Goal: Task Accomplishment & Management: Manage account settings

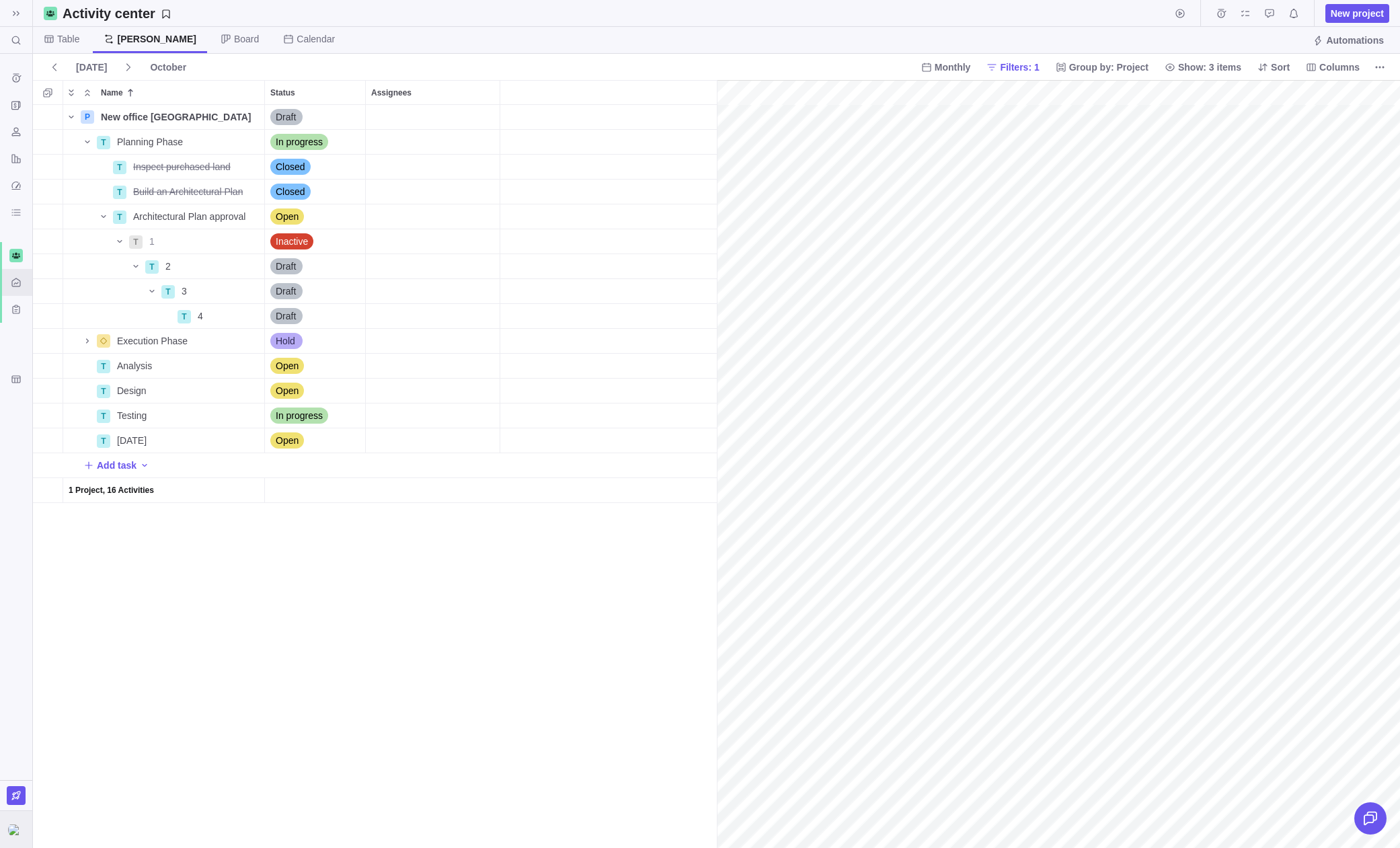
click at [9, 833] on img at bounding box center [16, 830] width 16 height 11
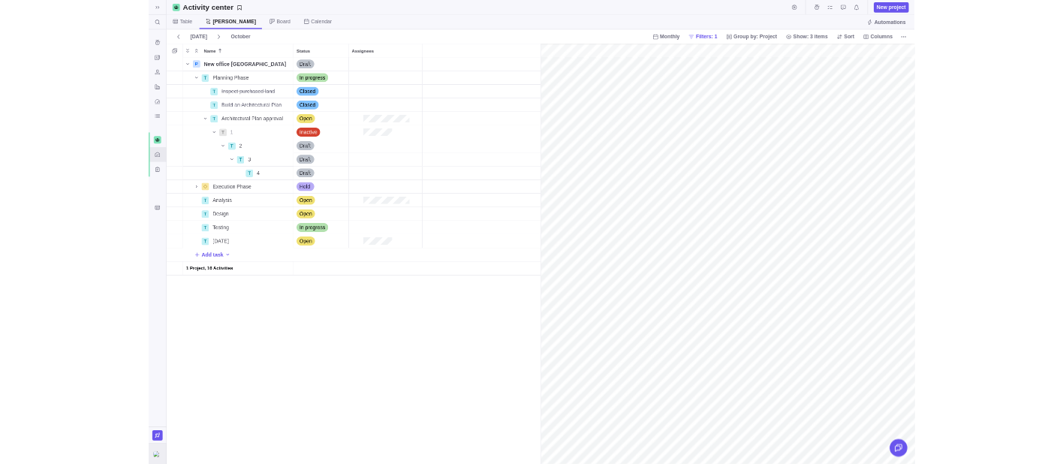
scroll to position [0, 2919]
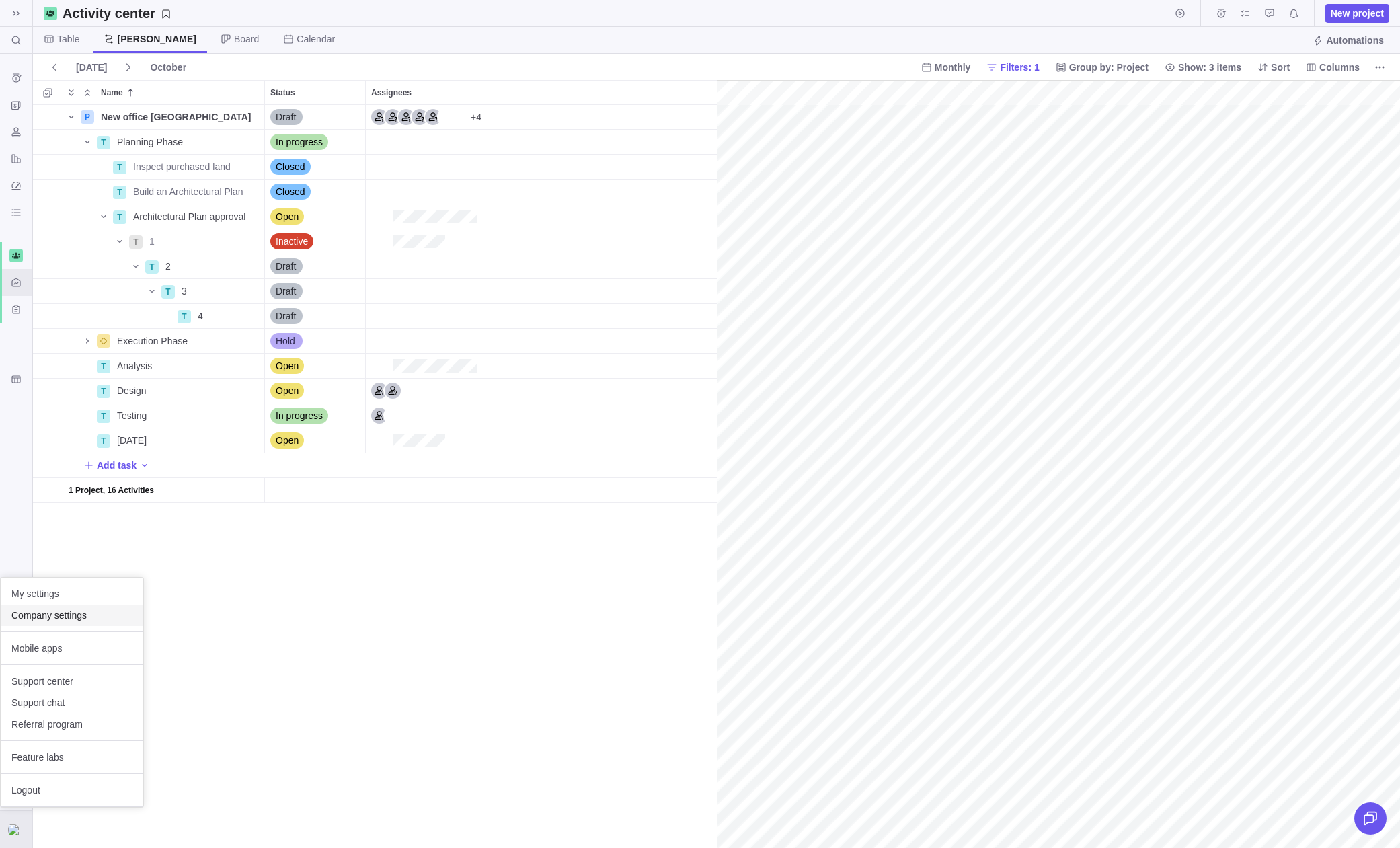
click at [101, 618] on span "Company settings" at bounding box center [72, 615] width 121 height 13
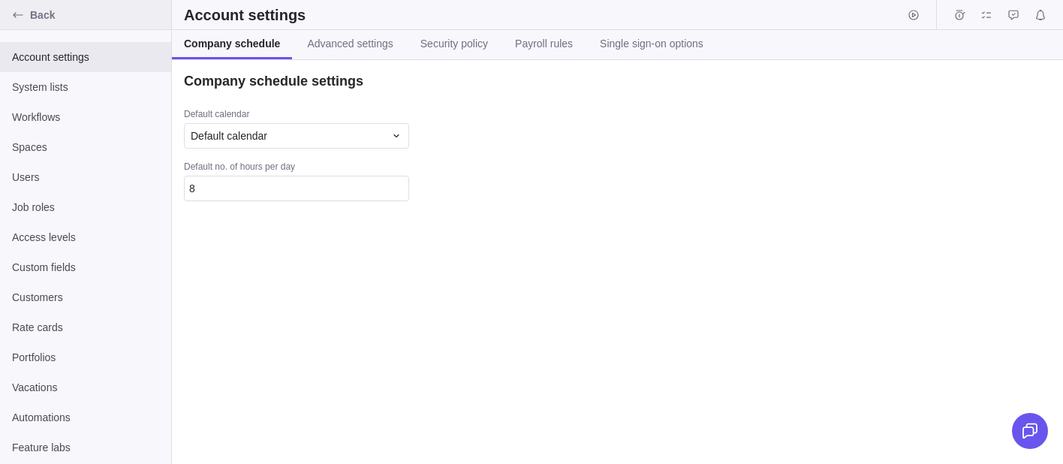
click at [23, 19] on icon "Back" at bounding box center [18, 15] width 12 height 12
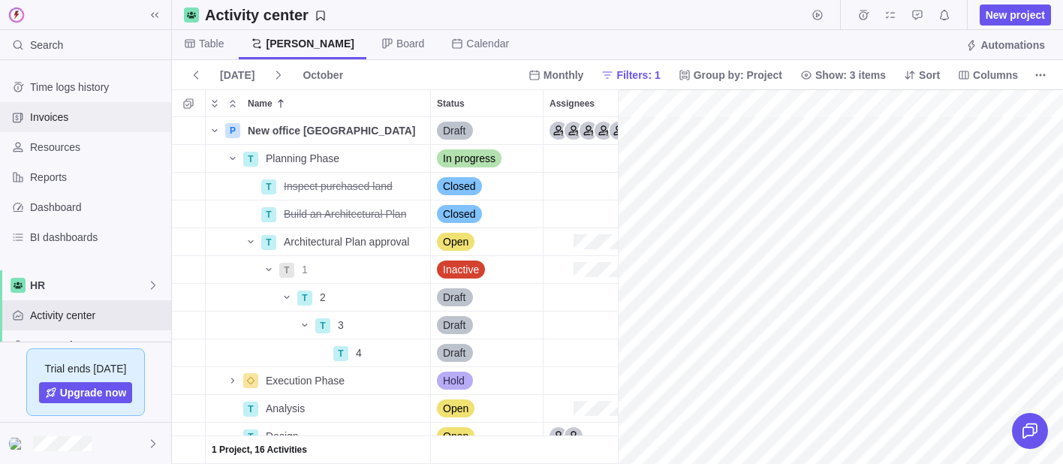
scroll to position [0, 2943]
click at [125, 443] on div at bounding box center [85, 443] width 171 height 41
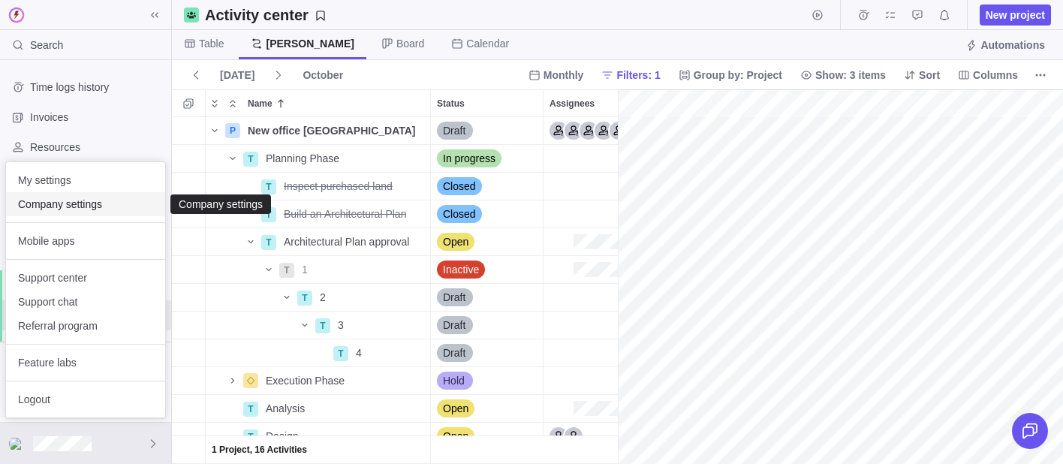
click at [82, 205] on span "Company settings" at bounding box center [85, 204] width 135 height 15
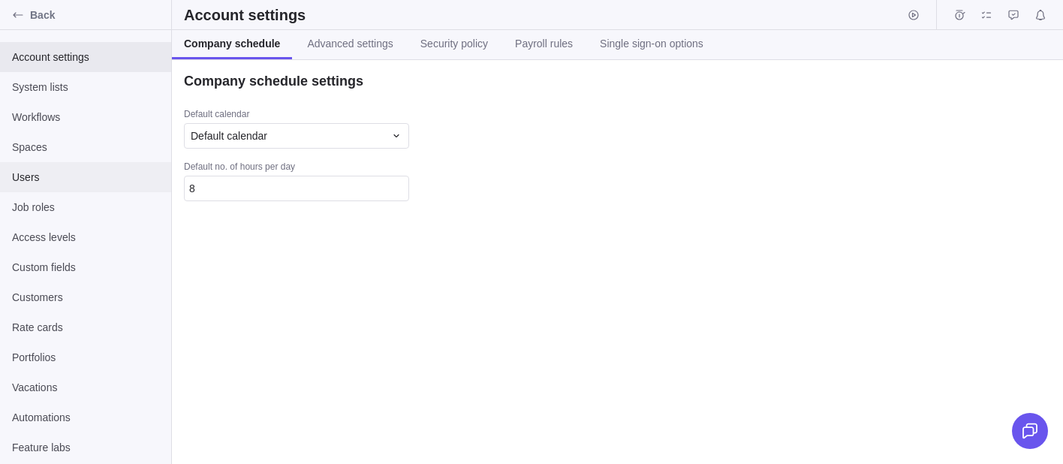
click at [53, 178] on span "Users" at bounding box center [85, 177] width 147 height 15
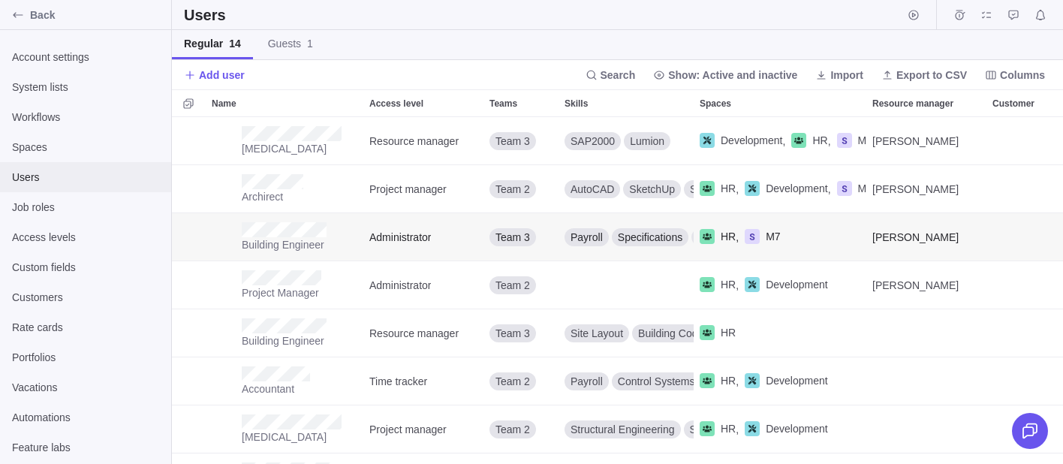
scroll to position [347, 891]
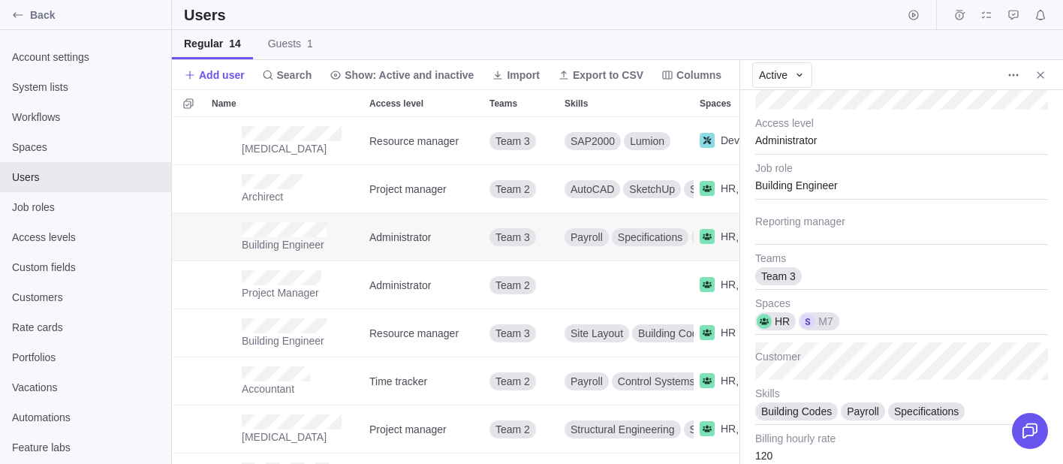
scroll to position [146, 0]
click at [776, 230] on div at bounding box center [901, 226] width 293 height 38
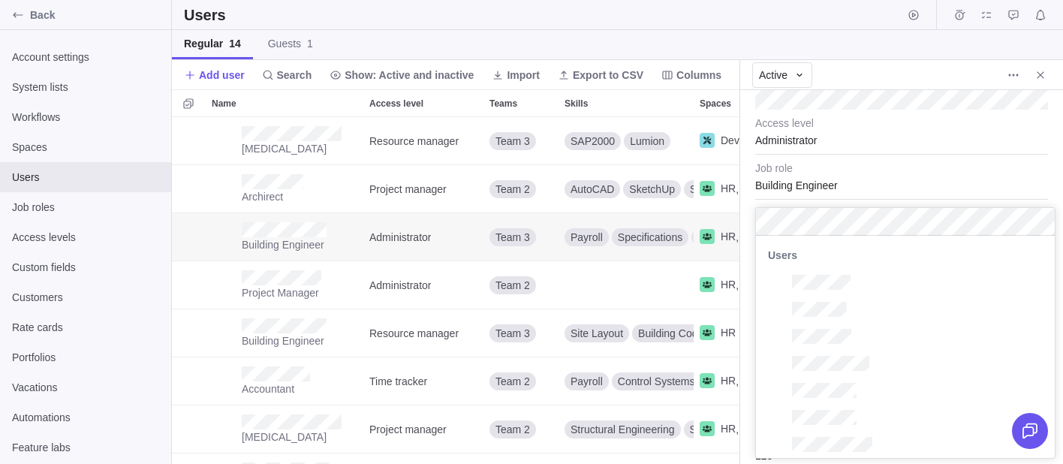
scroll to position [222, 299]
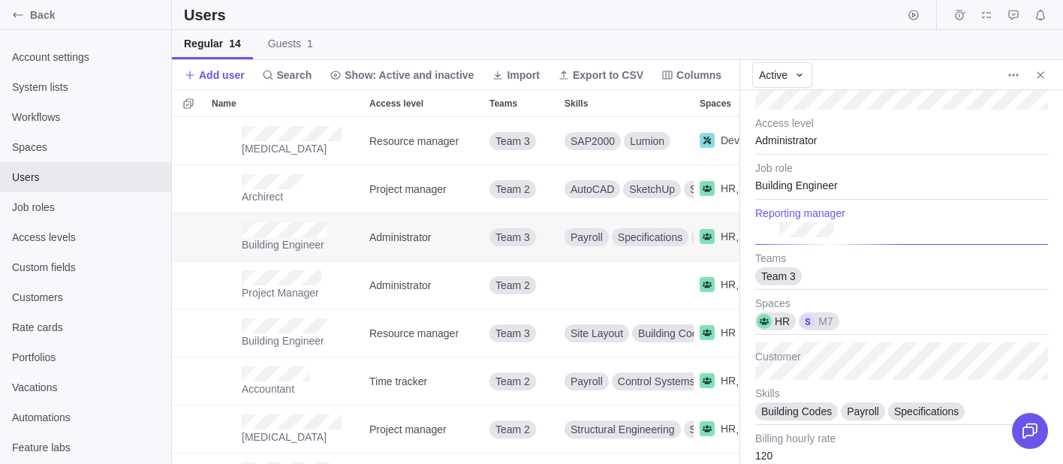
type textarea "x"
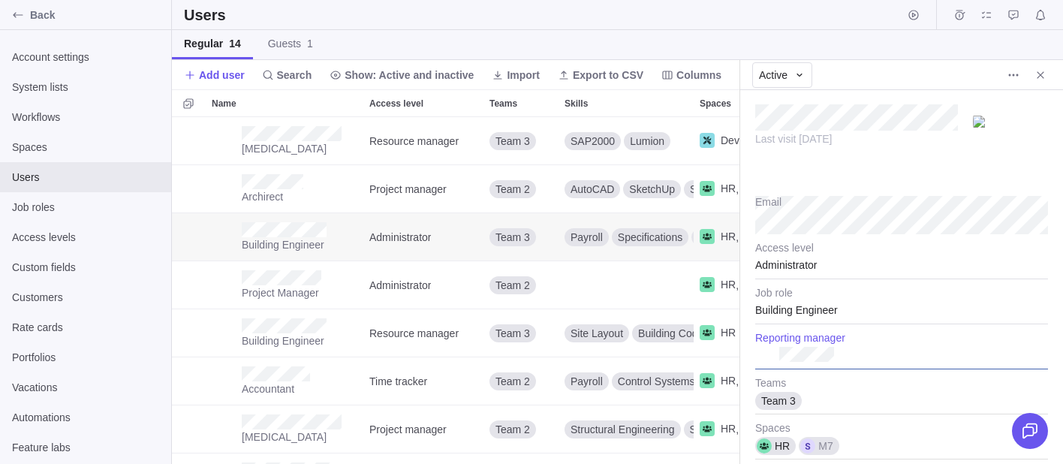
scroll to position [22, 0]
click at [815, 170] on div "Last visit [DATE]" at bounding box center [901, 128] width 293 height 90
